Goal: Task Accomplishment & Management: Manage account settings

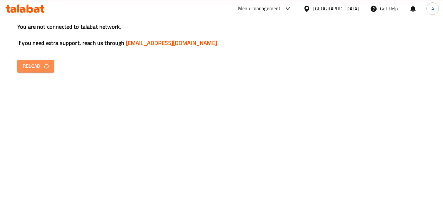
click at [52, 63] on button "Reload" at bounding box center [35, 66] width 37 height 13
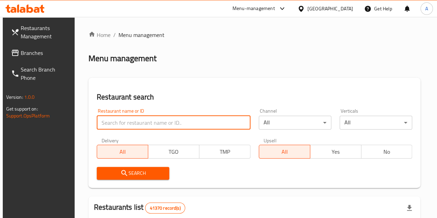
click at [119, 127] on input "search" at bounding box center [174, 123] width 154 height 14
type input "Elga3an"
click button "Search" at bounding box center [133, 173] width 73 height 13
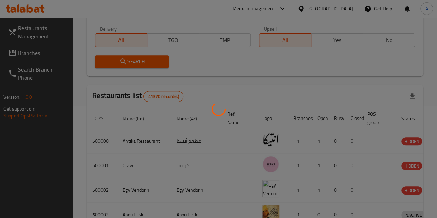
scroll to position [109, 0]
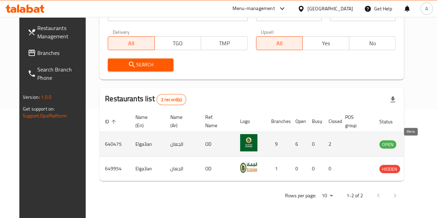
click at [416, 147] on icon "enhanced table" at bounding box center [420, 145] width 8 height 6
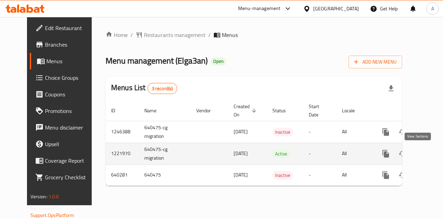
click at [431, 154] on icon "enhanced table" at bounding box center [435, 154] width 8 height 8
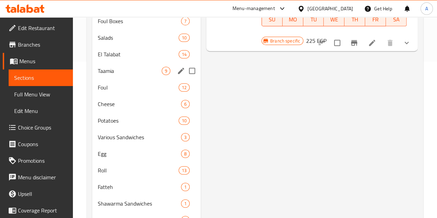
scroll to position [131, 0]
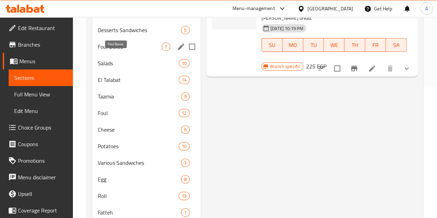
click at [116, 51] on span "Foul Boxes" at bounding box center [130, 47] width 64 height 8
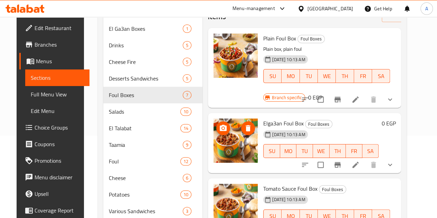
scroll to position [75, 0]
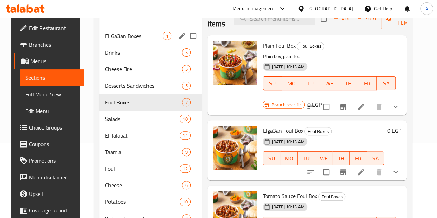
click at [123, 39] on div "El Ga3an Boxes 1" at bounding box center [151, 36] width 102 height 17
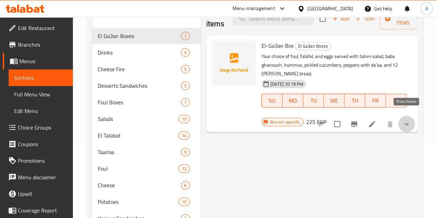
click at [405, 120] on icon "show more" at bounding box center [407, 124] width 8 height 8
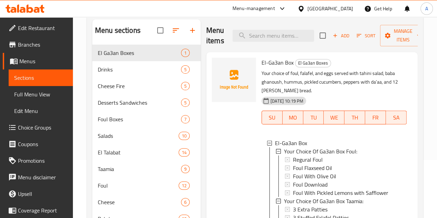
scroll to position [58, 0]
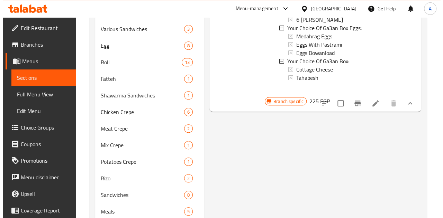
scroll to position [272, 0]
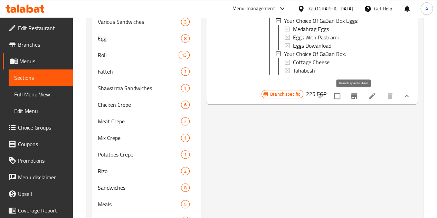
click at [355, 99] on icon "Branch-specific-item" at bounding box center [354, 96] width 6 height 6
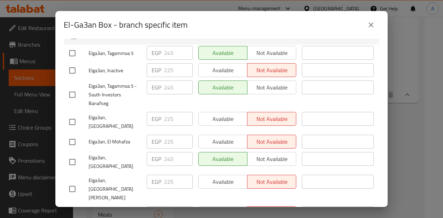
scroll to position [156, 0]
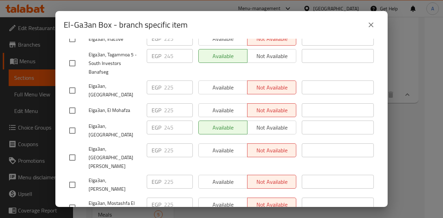
click at [72, 178] on input "checkbox" at bounding box center [72, 185] width 15 height 15
checkbox input "true"
drag, startPoint x: 177, startPoint y: 152, endPoint x: 160, endPoint y: 152, distance: 16.9
click at [160, 175] on div "EGP 225 ​" at bounding box center [170, 182] width 46 height 14
click at [173, 175] on input "281.25" at bounding box center [178, 182] width 29 height 14
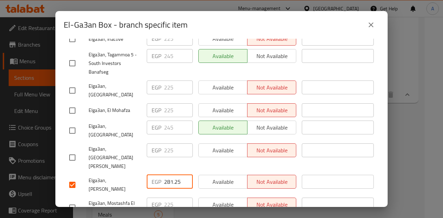
click at [173, 175] on input "281.25" at bounding box center [178, 182] width 29 height 14
type input "281.25"
click at [69, 150] on input "checkbox" at bounding box center [72, 157] width 15 height 15
checkbox input "true"
click at [167, 143] on input "225" at bounding box center [178, 150] width 29 height 14
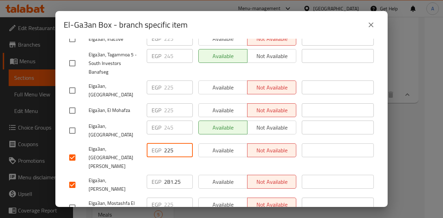
click at [167, 143] on input "225" at bounding box center [178, 150] width 29 height 14
paste input "81."
type input "281.25"
click at [73, 103] on input "checkbox" at bounding box center [72, 110] width 15 height 15
checkbox input "true"
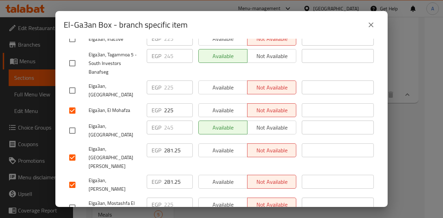
click at [72, 83] on input "checkbox" at bounding box center [72, 90] width 15 height 15
checkbox input "true"
click at [169, 84] on input "225" at bounding box center [178, 88] width 29 height 14
paste input "81."
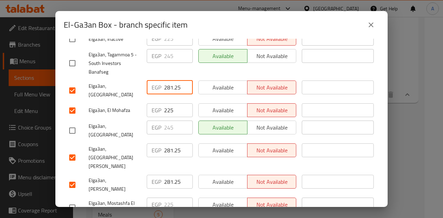
type input "281.25"
click at [167, 103] on input "225" at bounding box center [178, 110] width 29 height 14
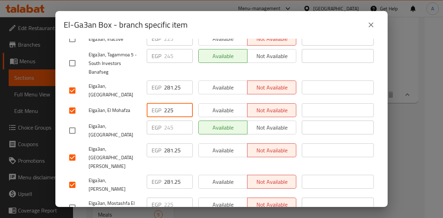
click at [167, 103] on input "225" at bounding box center [178, 110] width 29 height 14
paste input "81."
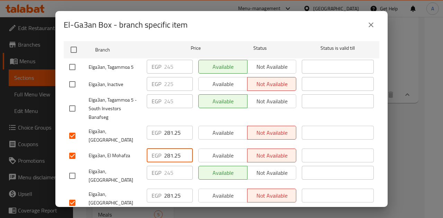
scroll to position [110, 0]
type input "281.25"
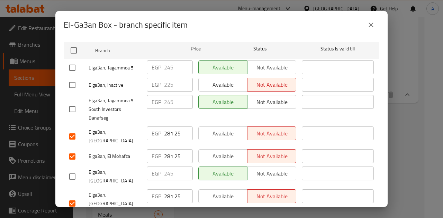
click at [71, 81] on input "checkbox" at bounding box center [72, 85] width 15 height 15
checkbox input "true"
click at [167, 79] on input "225" at bounding box center [178, 85] width 29 height 14
paste input "81."
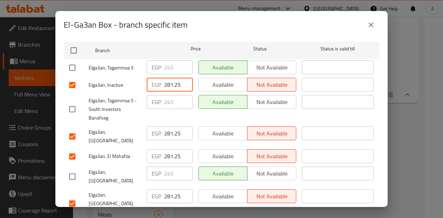
type input "281.25"
click at [282, 112] on div "Available Not available" at bounding box center [246, 109] width 103 height 34
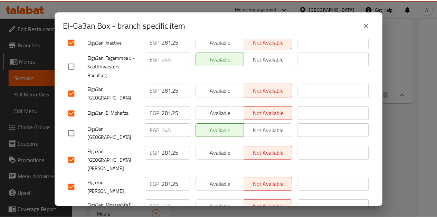
scroll to position [156, 0]
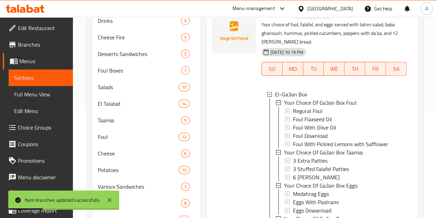
scroll to position [106, 0]
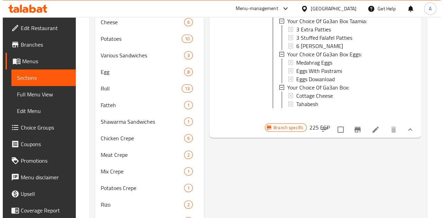
scroll to position [239, 0]
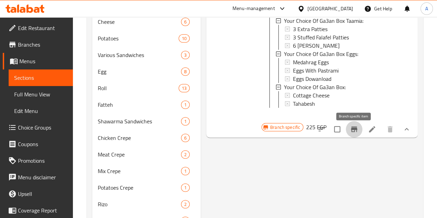
click at [352, 132] on icon "Branch-specific-item" at bounding box center [354, 130] width 6 height 6
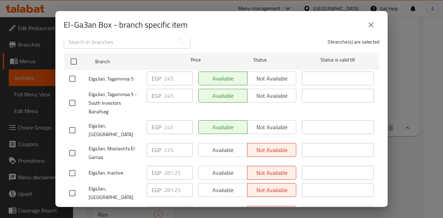
scroll to position [97, 0]
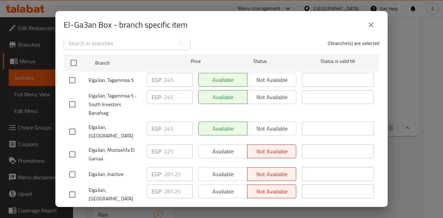
click at [73, 74] on input "checkbox" at bounding box center [72, 80] width 15 height 15
checkbox input "true"
click at [71, 103] on input "checkbox" at bounding box center [72, 104] width 15 height 15
checkbox input "true"
click at [167, 74] on input "245" at bounding box center [178, 80] width 29 height 14
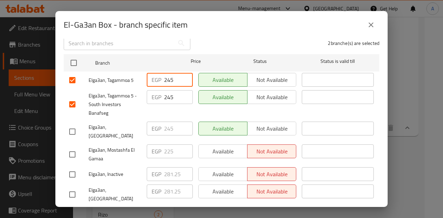
click at [167, 74] on input "245" at bounding box center [178, 80] width 29 height 14
click at [167, 74] on input "306.25" at bounding box center [178, 80] width 29 height 14
type input "306.25"
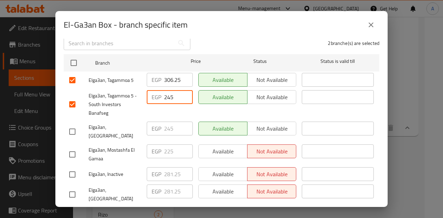
click at [167, 92] on input "245" at bounding box center [178, 97] width 29 height 14
paste input "306.2"
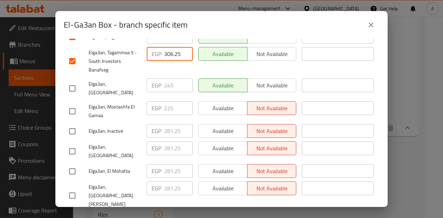
scroll to position [141, 0]
type input "306.25"
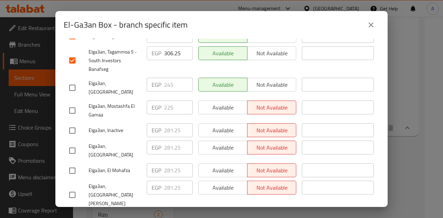
click at [72, 82] on input "checkbox" at bounding box center [72, 88] width 15 height 15
checkbox input "true"
click at [165, 79] on input "245" at bounding box center [178, 85] width 29 height 14
paste input "306.2"
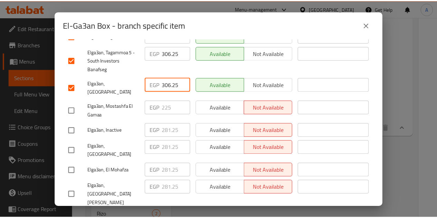
scroll to position [156, 0]
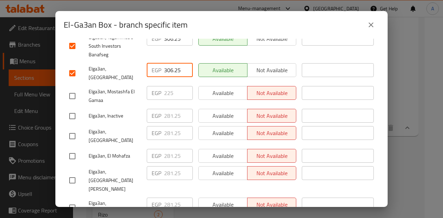
type input "306.25"
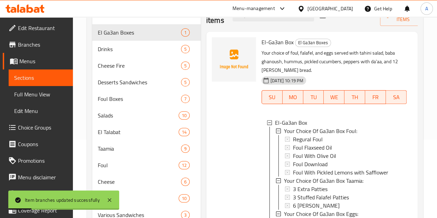
scroll to position [78, 0]
click at [275, 11] on div "Menu-management" at bounding box center [254, 8] width 43 height 8
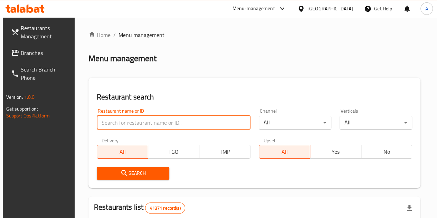
click at [138, 123] on input "search" at bounding box center [174, 123] width 154 height 14
click button "Search" at bounding box center [133, 173] width 73 height 13
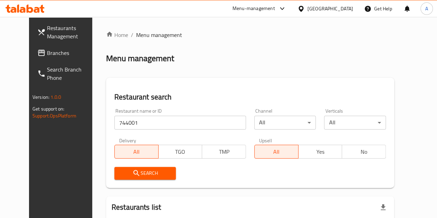
scroll to position [72, 0]
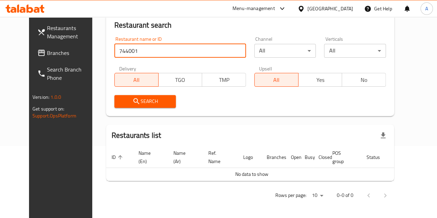
click at [141, 44] on input "744001" at bounding box center [180, 51] width 132 height 14
click button "Search" at bounding box center [145, 101] width 62 height 13
click at [140, 52] on input "744001" at bounding box center [180, 51] width 132 height 14
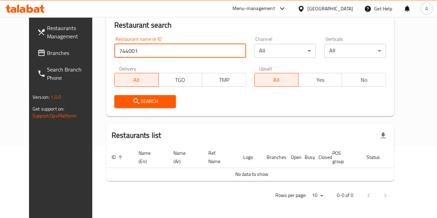
click button "Search" at bounding box center [145, 101] width 62 height 13
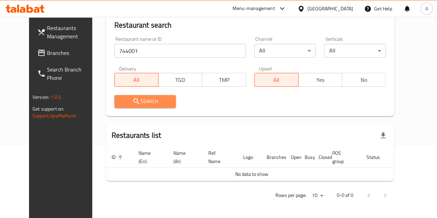
click at [135, 107] on button "Search" at bounding box center [145, 101] width 62 height 13
click at [280, 197] on div "Rows per page: 10 0-0 of 0" at bounding box center [250, 196] width 288 height 18
click at [384, 125] on div "Restaurants list" at bounding box center [250, 135] width 288 height 22
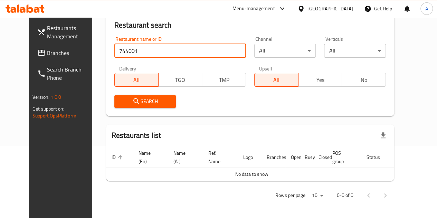
click at [145, 55] on input "744001" at bounding box center [180, 51] width 132 height 14
click button "Search" at bounding box center [145, 101] width 62 height 13
click at [138, 101] on span "Search" at bounding box center [145, 101] width 51 height 9
click at [136, 45] on input "744001" at bounding box center [180, 51] width 132 height 14
click button "Search" at bounding box center [145, 101] width 62 height 13
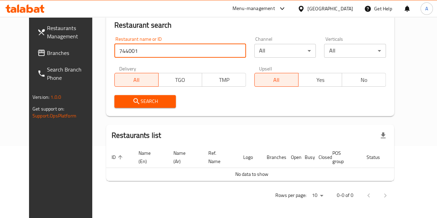
click at [138, 106] on button "Search" at bounding box center [145, 101] width 62 height 13
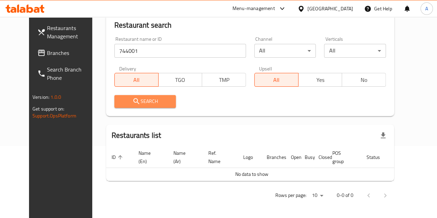
click at [138, 106] on button "Search" at bounding box center [145, 101] width 62 height 13
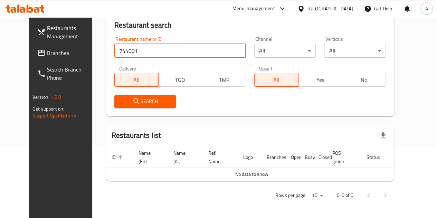
click at [133, 50] on input "744001" at bounding box center [180, 51] width 132 height 14
type input "744001"
click button "Search" at bounding box center [145, 101] width 62 height 13
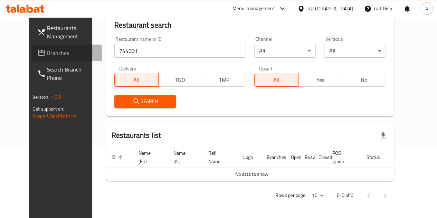
click at [47, 53] on span "Branches" at bounding box center [71, 53] width 49 height 8
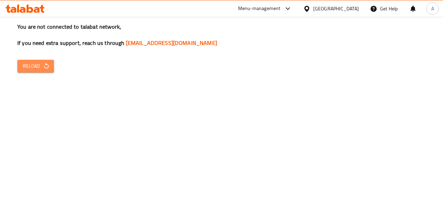
click at [44, 69] on icon "button" at bounding box center [46, 66] width 7 height 7
click at [35, 61] on button "Reload" at bounding box center [35, 66] width 37 height 13
click at [267, 122] on div "You are not connected to talabat network, If you need extra support, reach us t…" at bounding box center [221, 109] width 443 height 218
click at [39, 62] on span "Reload" at bounding box center [36, 66] width 26 height 9
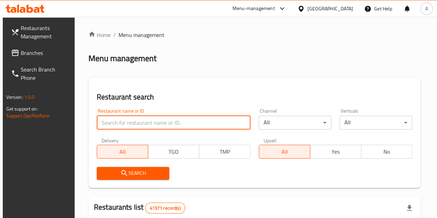
click at [142, 126] on input "search" at bounding box center [174, 123] width 154 height 14
type input "744001"
click button "Search" at bounding box center [133, 173] width 73 height 13
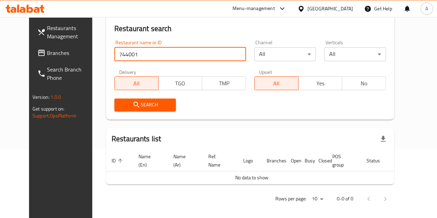
scroll to position [72, 0]
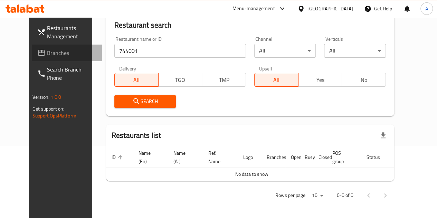
click at [50, 52] on span "Branches" at bounding box center [71, 53] width 49 height 8
